Goal: Task Accomplishment & Management: Manage account settings

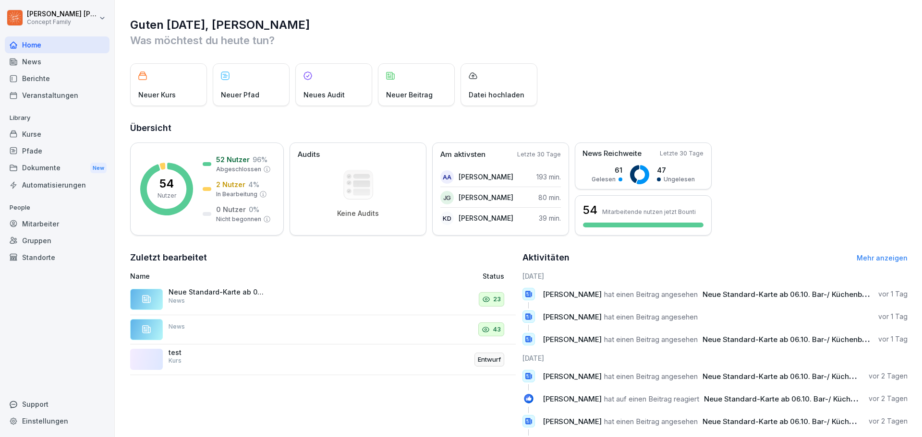
drag, startPoint x: 60, startPoint y: 79, endPoint x: 77, endPoint y: 78, distance: 16.3
click at [60, 79] on div "Berichte" at bounding box center [57, 78] width 105 height 17
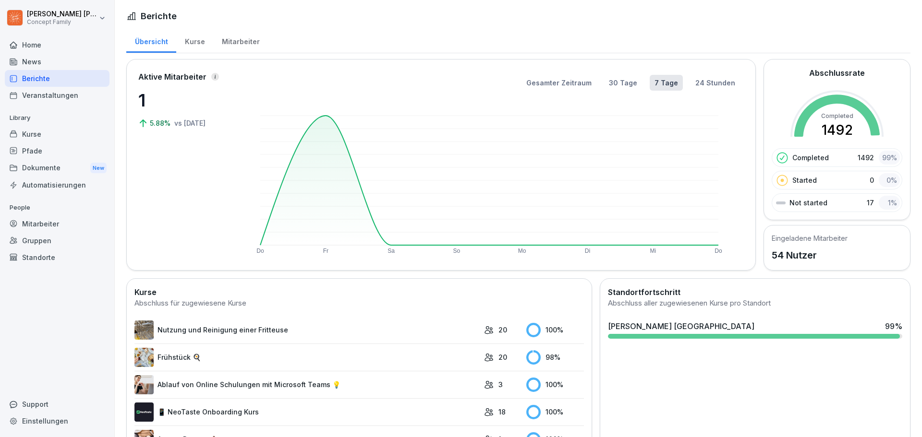
click at [242, 38] on div "Mitarbeiter" at bounding box center [240, 40] width 55 height 24
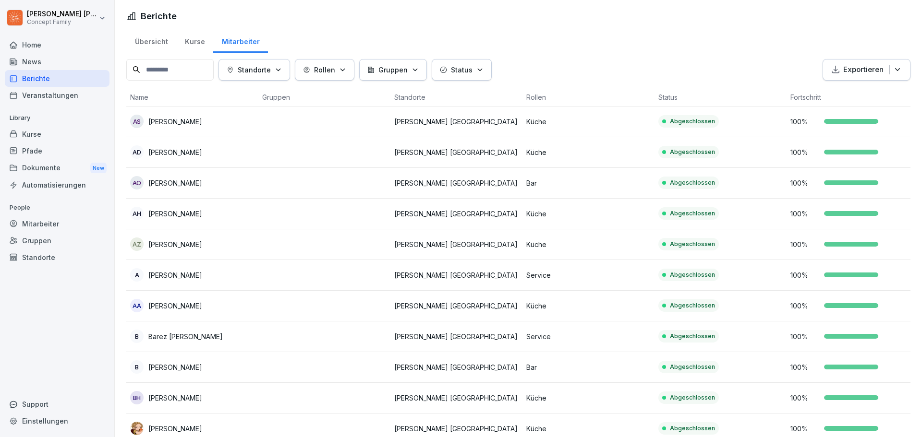
click at [670, 98] on th "Status" at bounding box center [720, 97] width 132 height 18
click at [472, 72] on p "Status" at bounding box center [462, 70] width 22 height 10
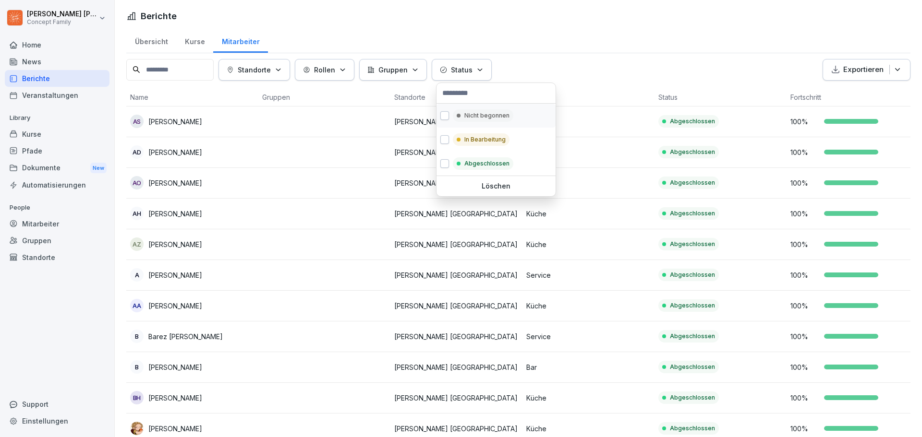
click at [442, 117] on button "button" at bounding box center [444, 115] width 9 height 9
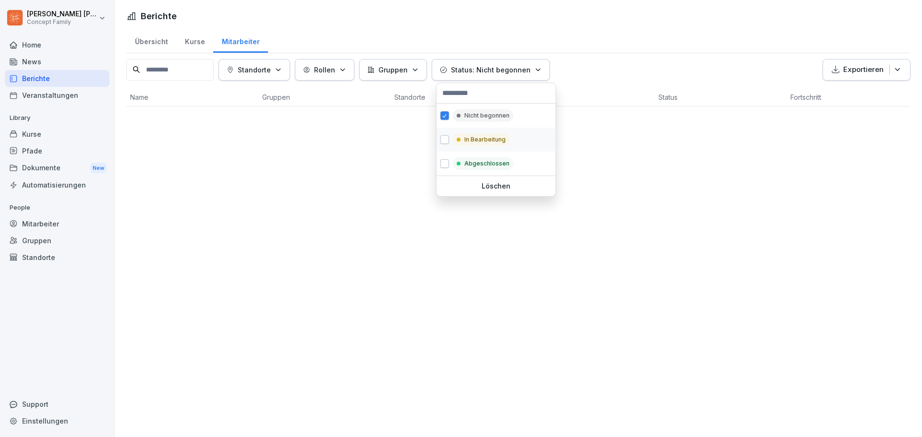
click at [440, 139] on button "button" at bounding box center [444, 139] width 9 height 9
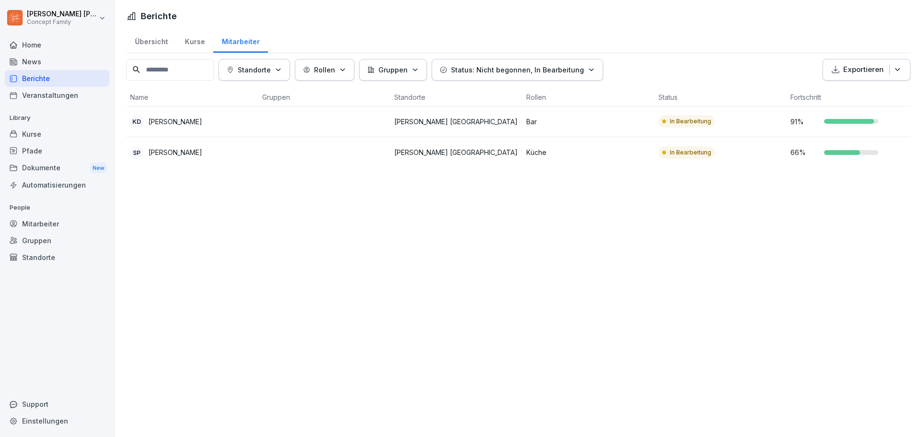
click at [249, 195] on html "[PERSON_NAME] Concept Family Home News Berichte Veranstaltungen Library Kurse P…" at bounding box center [461, 218] width 922 height 437
click at [202, 147] on p "[PERSON_NAME]" at bounding box center [175, 152] width 54 height 10
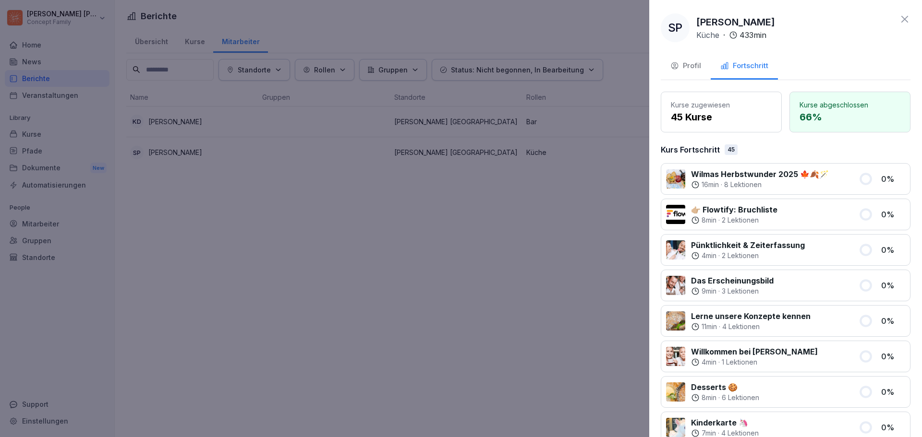
click at [687, 72] on button "Profil" at bounding box center [686, 67] width 50 height 26
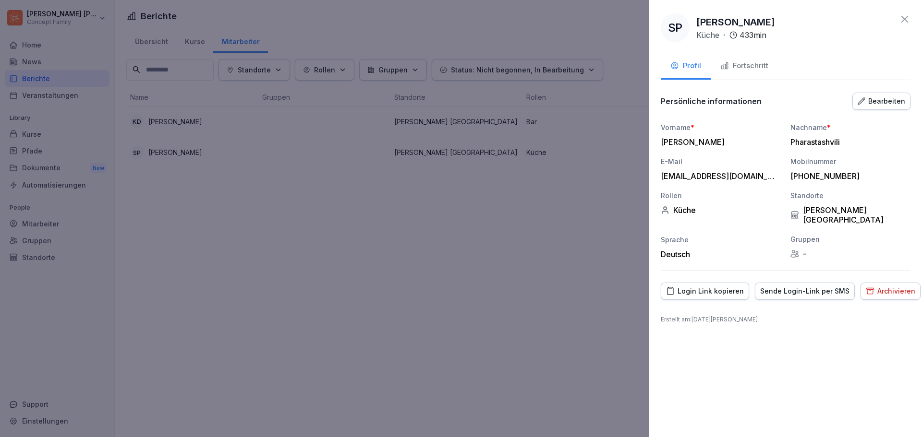
click at [746, 70] on div "Fortschritt" at bounding box center [744, 65] width 48 height 11
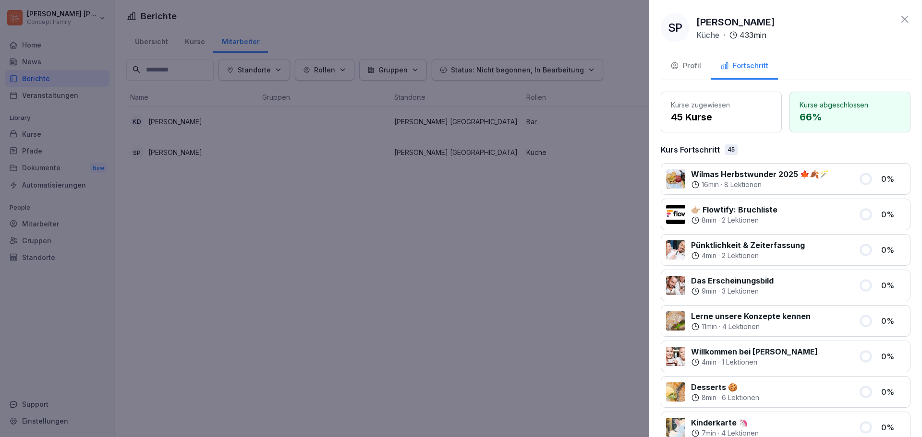
click at [900, 18] on icon at bounding box center [905, 19] width 12 height 12
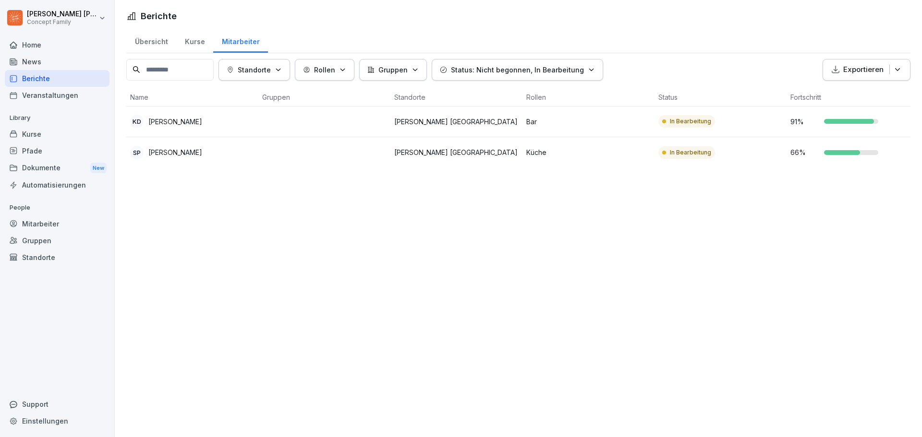
click at [44, 167] on div "Dokumente New" at bounding box center [57, 168] width 105 height 18
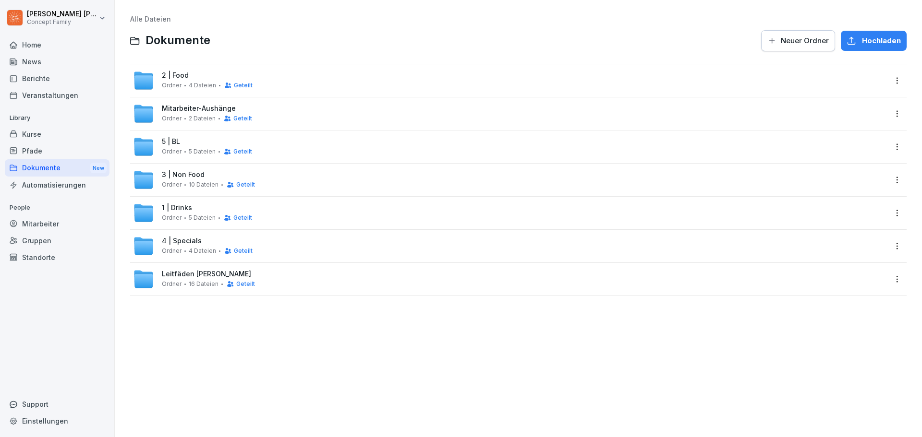
drag, startPoint x: 181, startPoint y: 143, endPoint x: 176, endPoint y: 143, distance: 4.8
click at [181, 143] on div "5 | BL Ordner 5 Dateien Geteilt" at bounding box center [207, 147] width 90 height 18
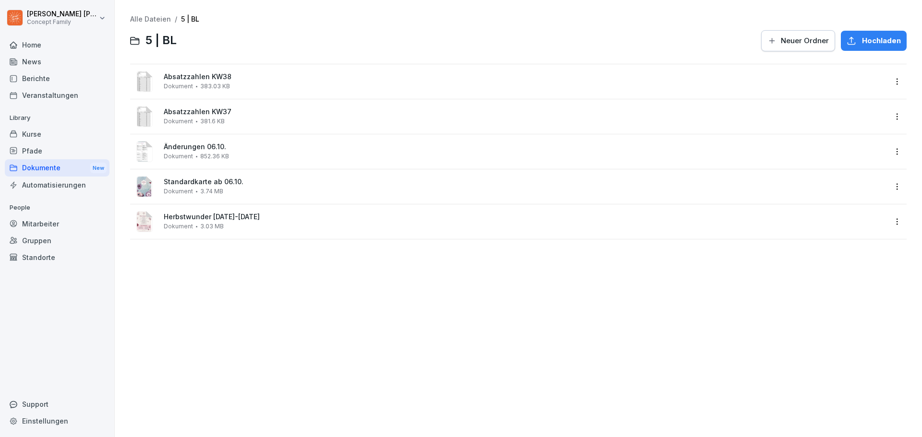
click at [529, 190] on div "Standardkarte ab 06.10. Dokument 3.74 MB" at bounding box center [525, 186] width 722 height 17
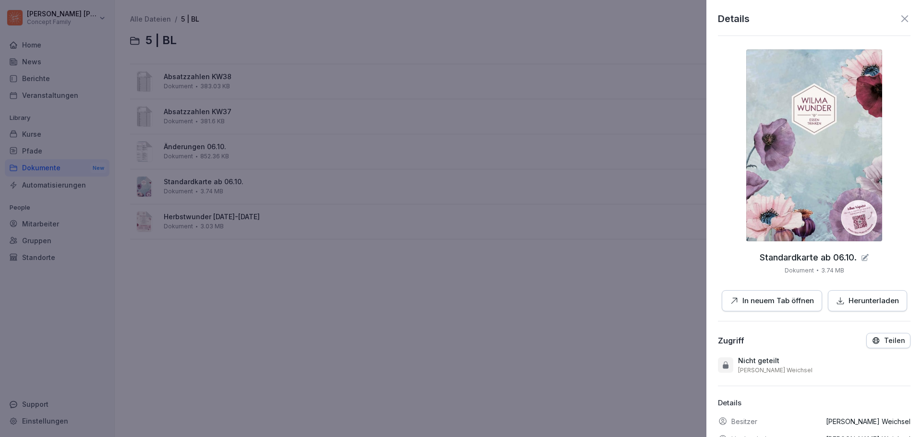
click at [805, 299] on p "In neuem Tab öffnen" at bounding box center [778, 301] width 72 height 11
click at [899, 21] on icon at bounding box center [905, 19] width 12 height 12
